Goal: Navigation & Orientation: Find specific page/section

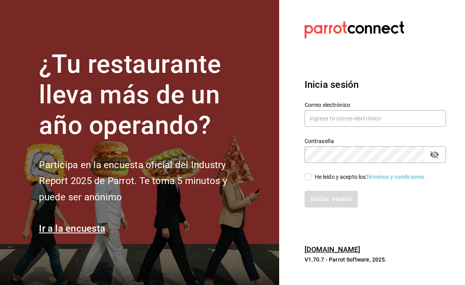
click at [211, 73] on h1 "¿Tu restaurante lleva más de un año operando?" at bounding box center [146, 94] width 214 height 91
click at [216, 85] on h1 "¿Tu restaurante lleva más de un año operando?" at bounding box center [146, 94] width 214 height 91
click at [312, 119] on input "text" at bounding box center [375, 118] width 141 height 17
click at [338, 118] on input "text" at bounding box center [375, 118] width 141 height 17
paste input "[EMAIL_ADDRESS][DOMAIN_NAME]"
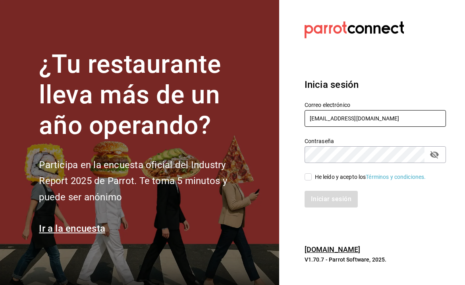
type input "[EMAIL_ADDRESS][DOMAIN_NAME]"
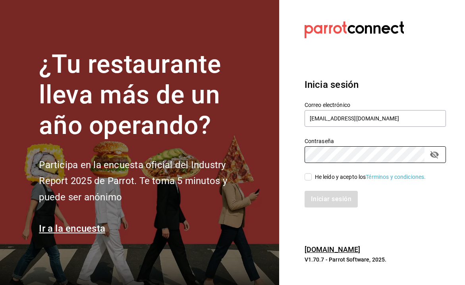
click at [306, 178] on input "He leído y acepto los Términos y condiciones." at bounding box center [308, 176] width 7 height 7
checkbox input "true"
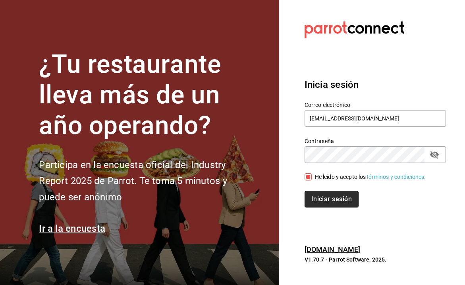
click at [319, 197] on button "Iniciar sesión" at bounding box center [332, 199] width 54 height 17
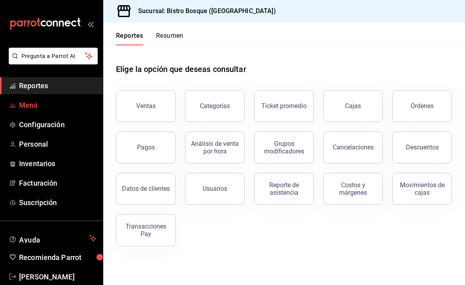
scroll to position [15, 0]
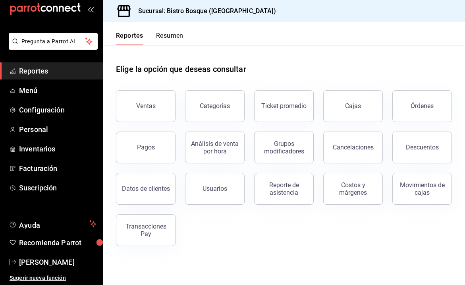
click at [90, 8] on icon "open_drawer_menu" at bounding box center [90, 10] width 4 height 6
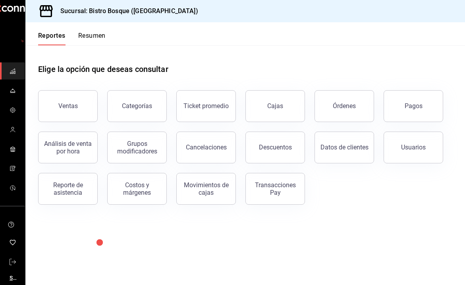
scroll to position [10, 0]
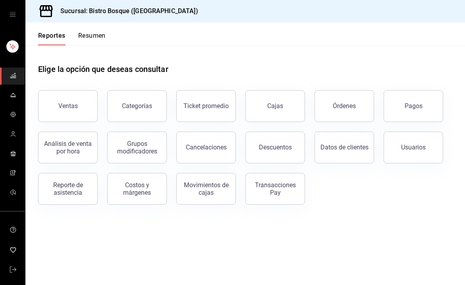
click at [12, 12] on icon "open drawer" at bounding box center [13, 14] width 6 height 6
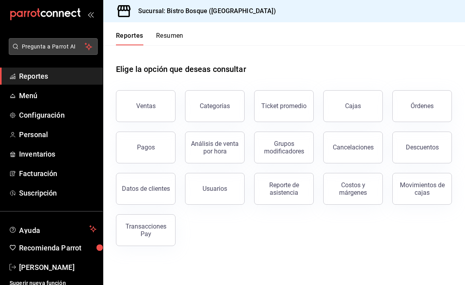
click at [46, 48] on span "Pregunta a Parrot AI" at bounding box center [53, 47] width 63 height 8
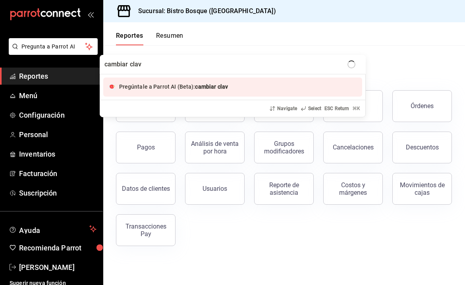
type input "cambiar clave"
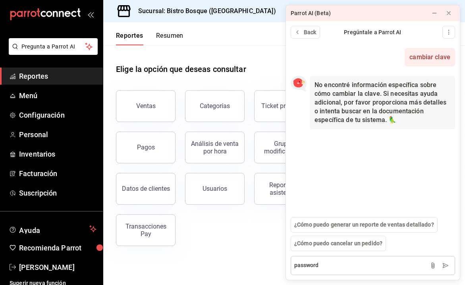
type textarea "password"
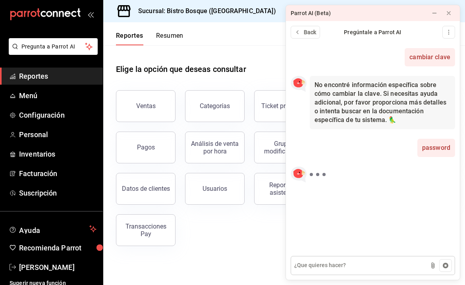
scroll to position [2, 0]
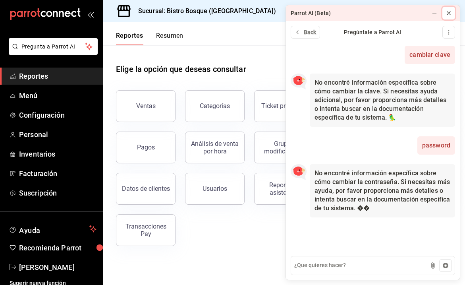
click at [450, 14] on icon at bounding box center [448, 13] width 3 height 3
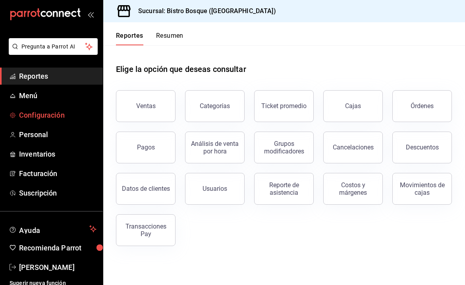
click at [54, 114] on span "Configuración" at bounding box center [57, 115] width 77 height 11
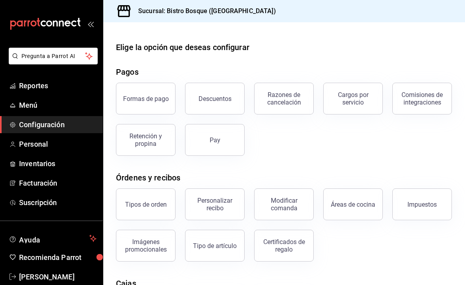
scroll to position [2, 0]
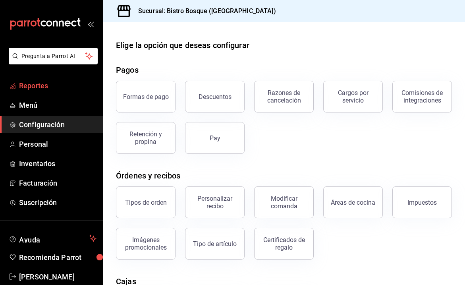
click at [62, 85] on span "Reportes" at bounding box center [57, 85] width 77 height 11
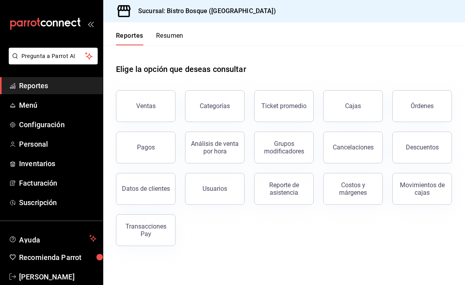
click at [170, 34] on button "Resumen" at bounding box center [169, 39] width 27 height 14
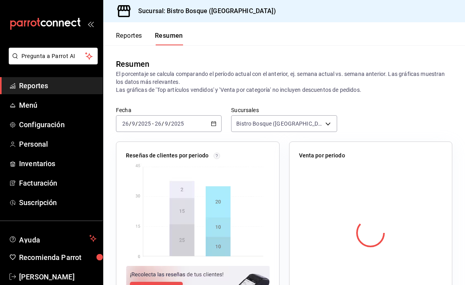
click at [139, 35] on button "Reportes" at bounding box center [129, 39] width 26 height 14
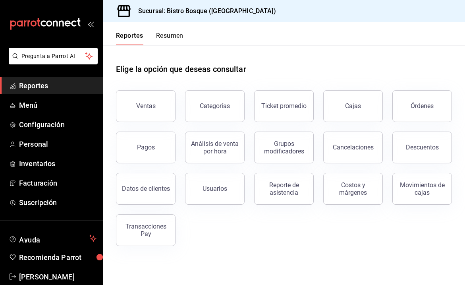
click at [44, 87] on span "Reportes" at bounding box center [57, 85] width 77 height 11
click at [35, 103] on span "Menú" at bounding box center [57, 105] width 77 height 11
